Goal: Task Accomplishment & Management: Manage account settings

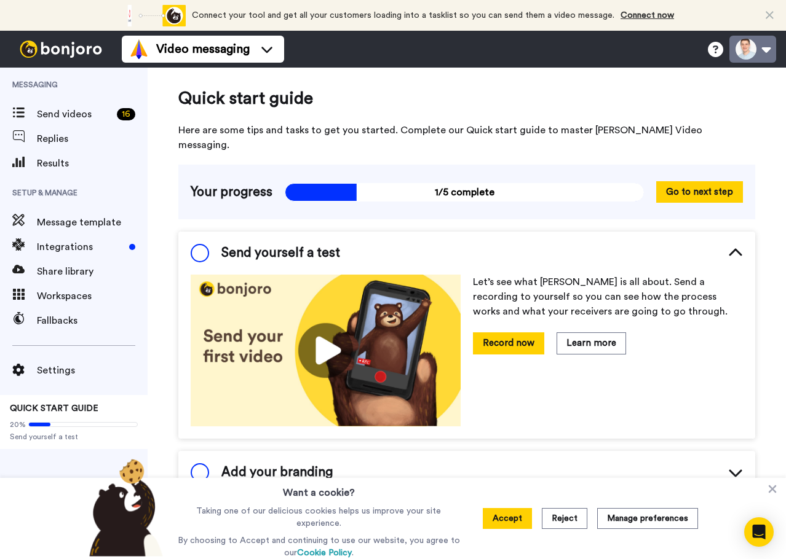
click at [762, 49] on button at bounding box center [752, 49] width 47 height 27
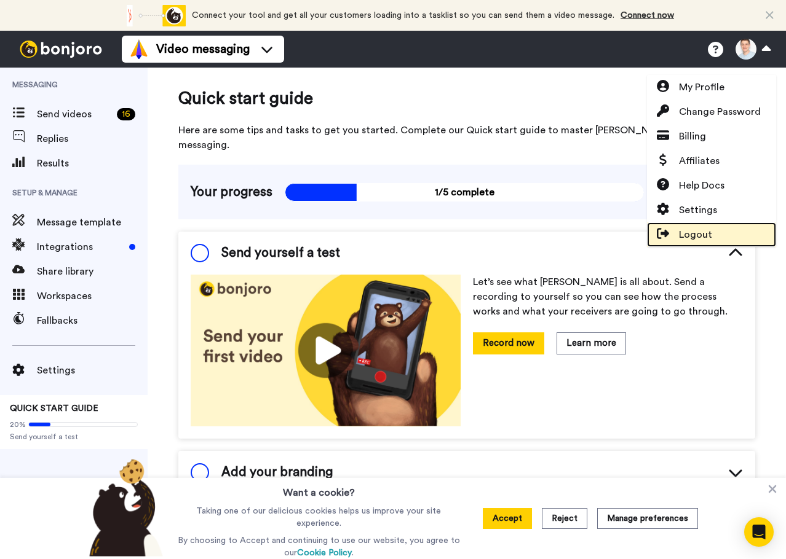
click at [703, 230] on span "Logout" at bounding box center [695, 234] width 33 height 15
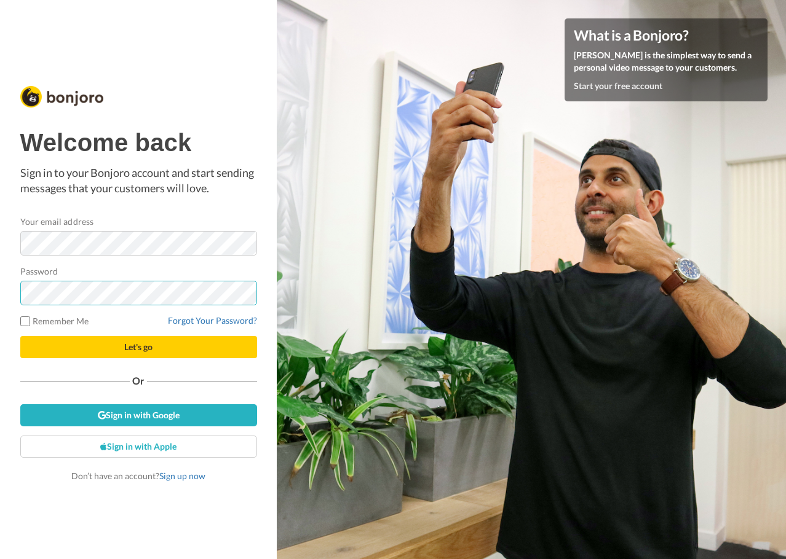
click at [20, 336] on button "Let's go" at bounding box center [138, 347] width 237 height 22
